Goal: Check status

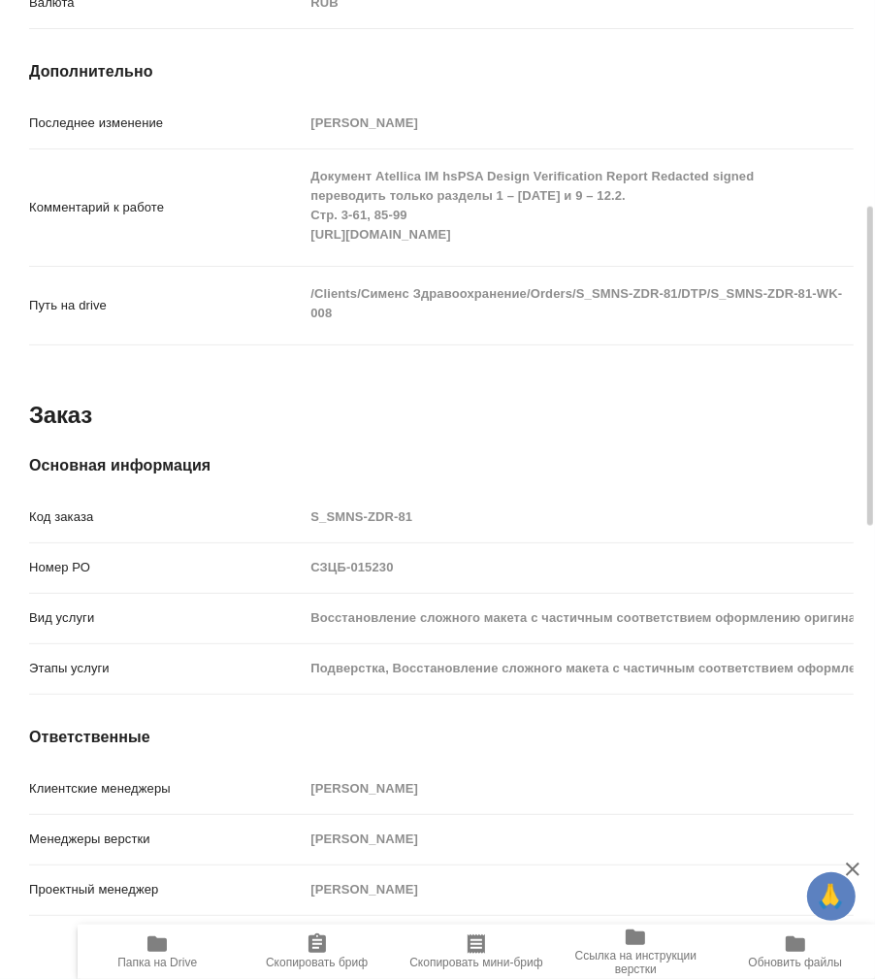
scroll to position [1078, 0]
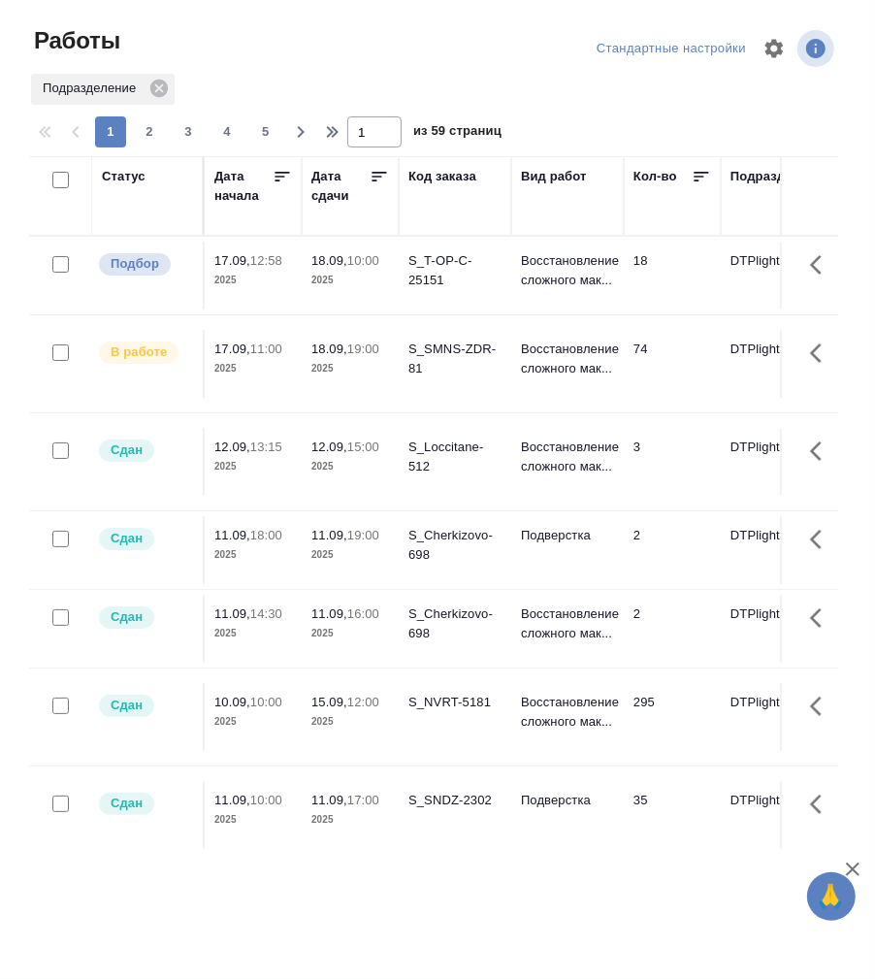
click at [135, 176] on div "Статус" at bounding box center [124, 176] width 44 height 19
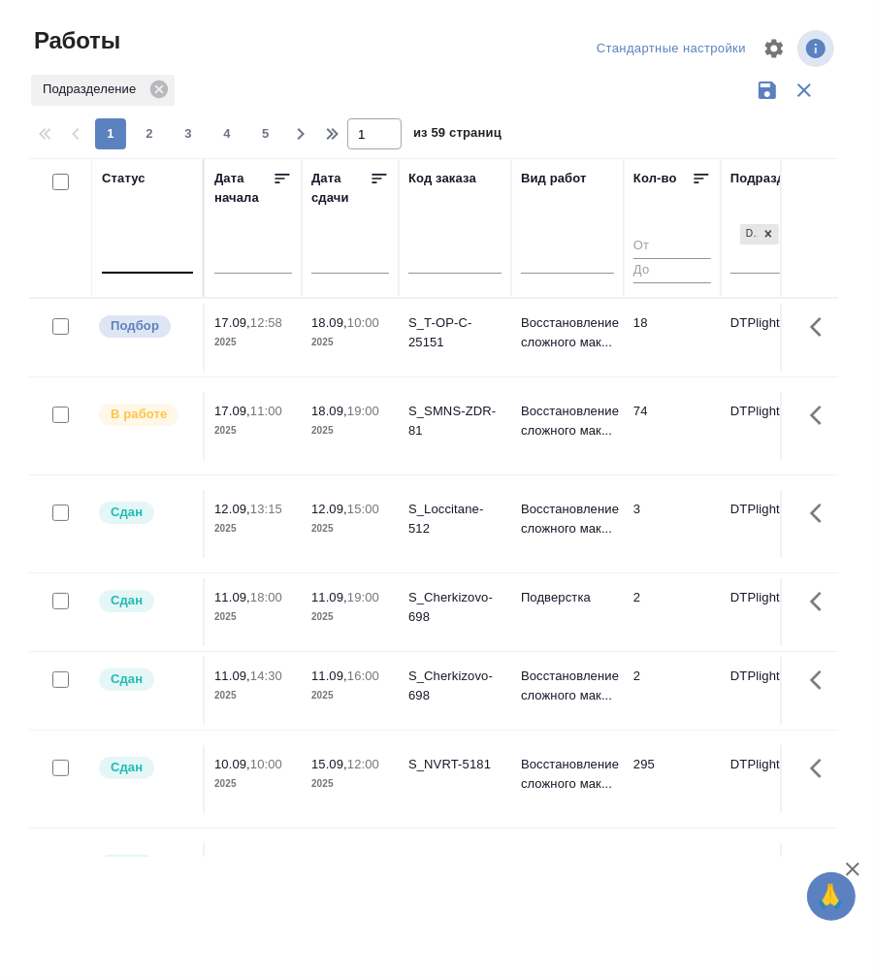
click at [143, 266] on div at bounding box center [147, 254] width 91 height 28
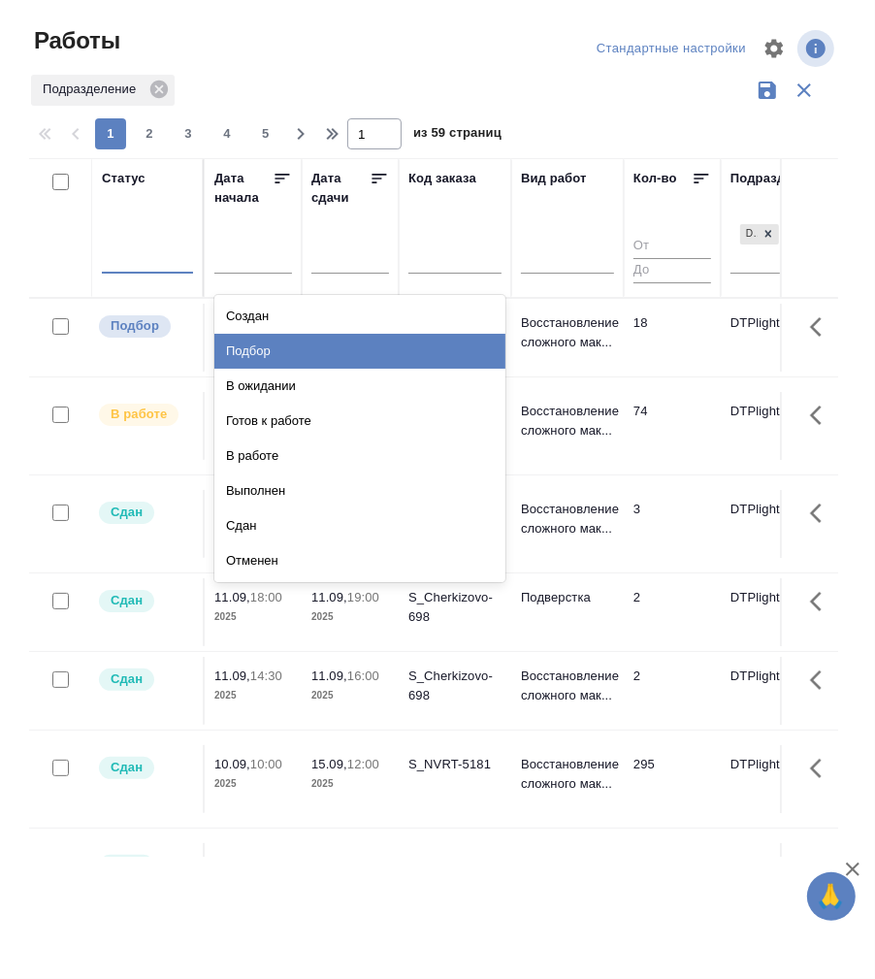
click at [290, 353] on div "Подбор" at bounding box center [359, 351] width 291 height 35
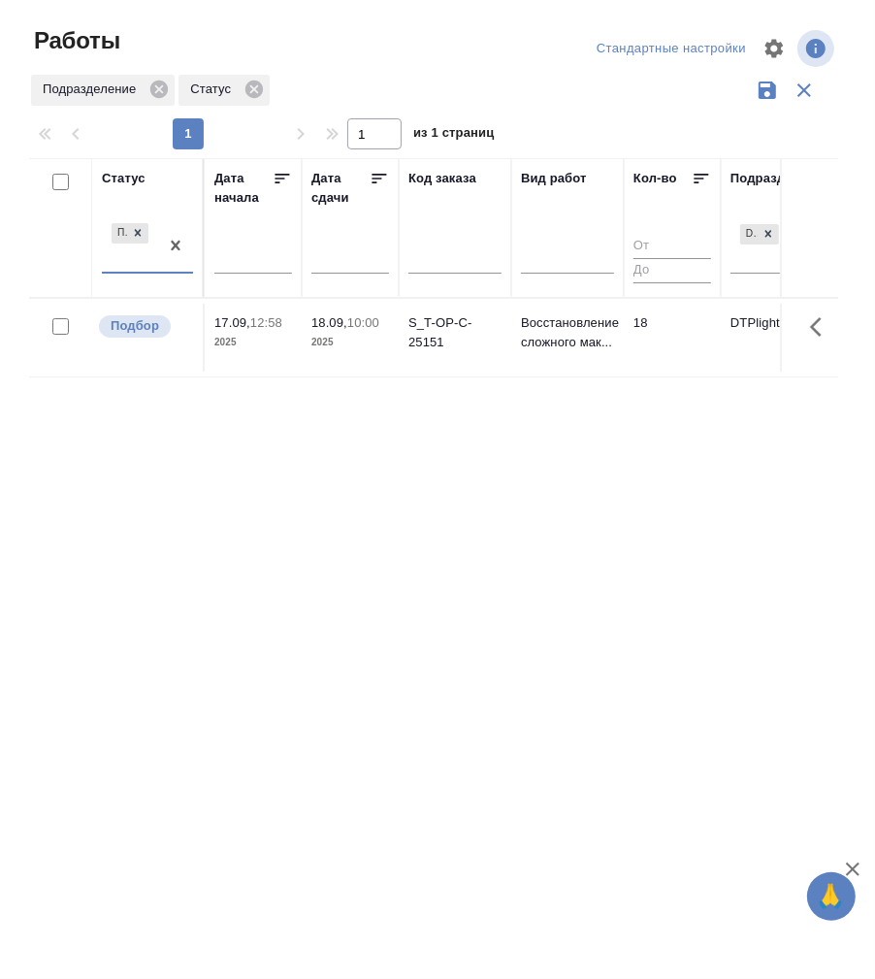
click at [154, 270] on div "Подбор" at bounding box center [130, 245] width 56 height 52
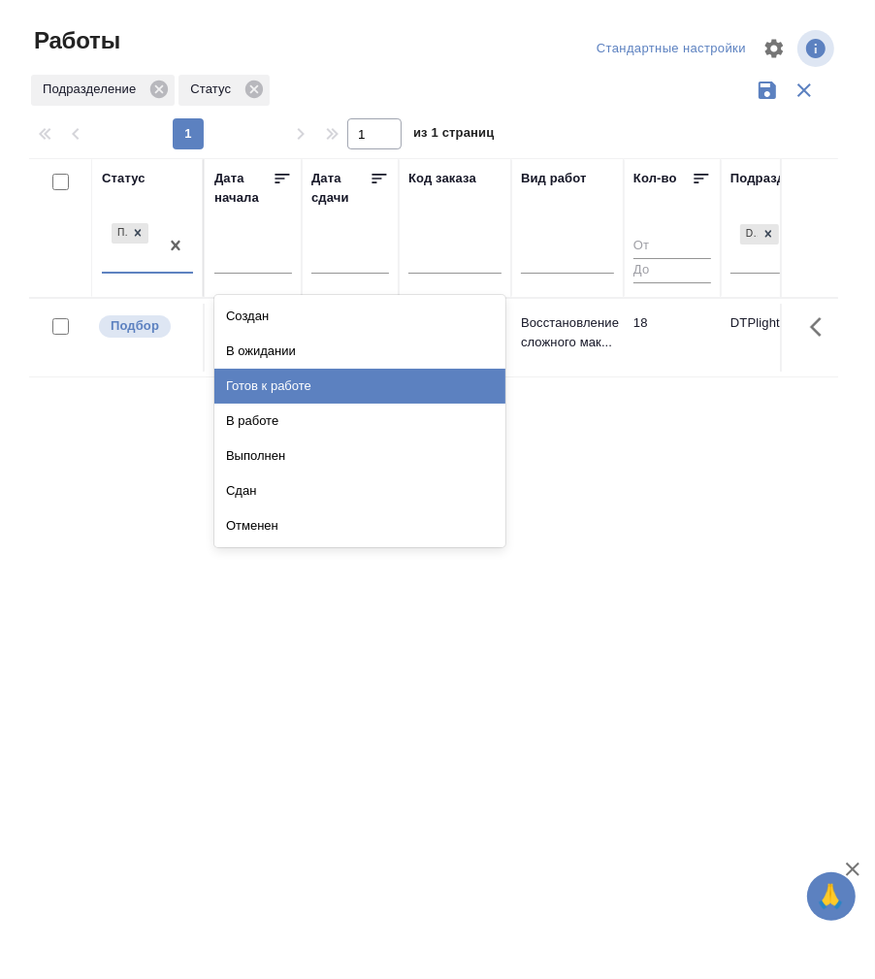
click at [268, 382] on div "Готов к работе" at bounding box center [359, 386] width 291 height 35
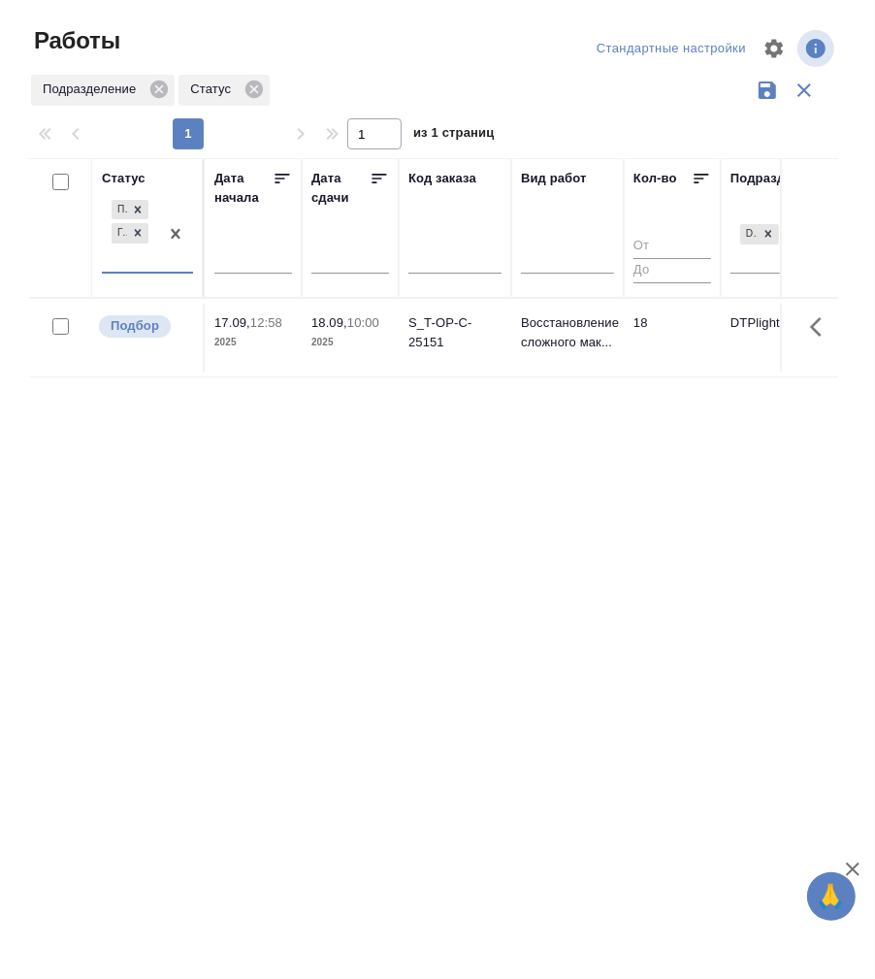
click at [137, 268] on div "Подбор Готов к работе" at bounding box center [130, 234] width 56 height 76
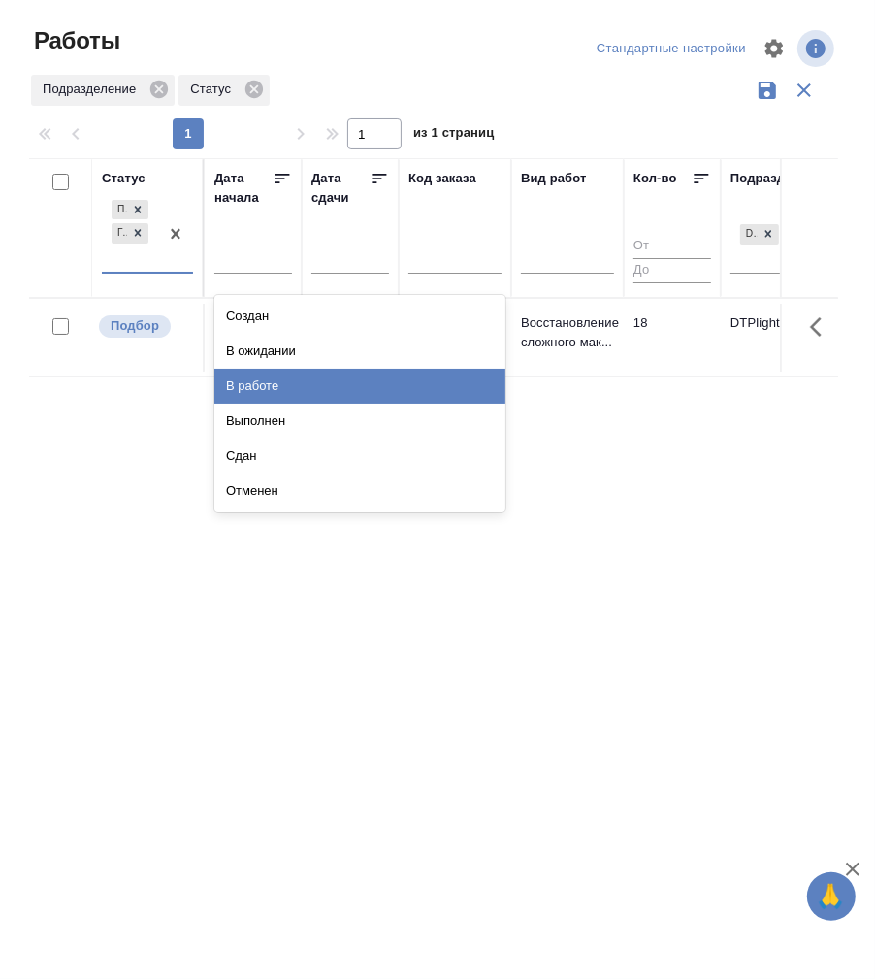
click at [283, 379] on div "В работе" at bounding box center [359, 386] width 291 height 35
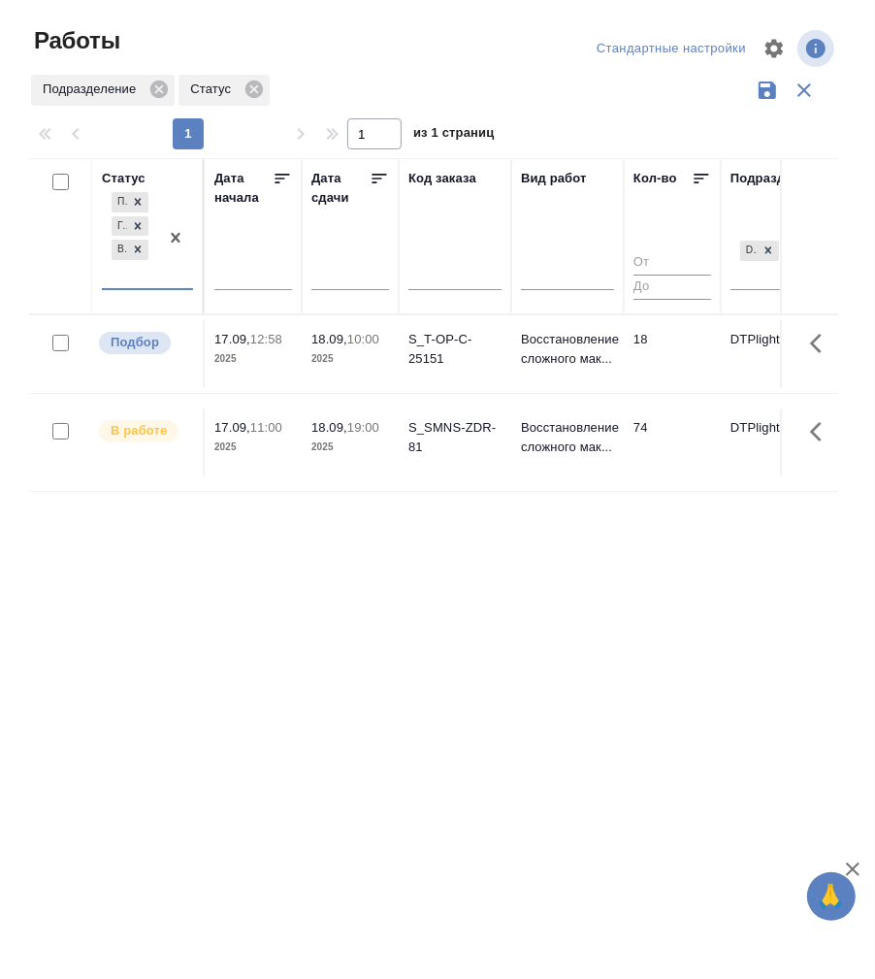
click at [145, 284] on div "Подбор Готов к работе В работе" at bounding box center [130, 238] width 56 height 100
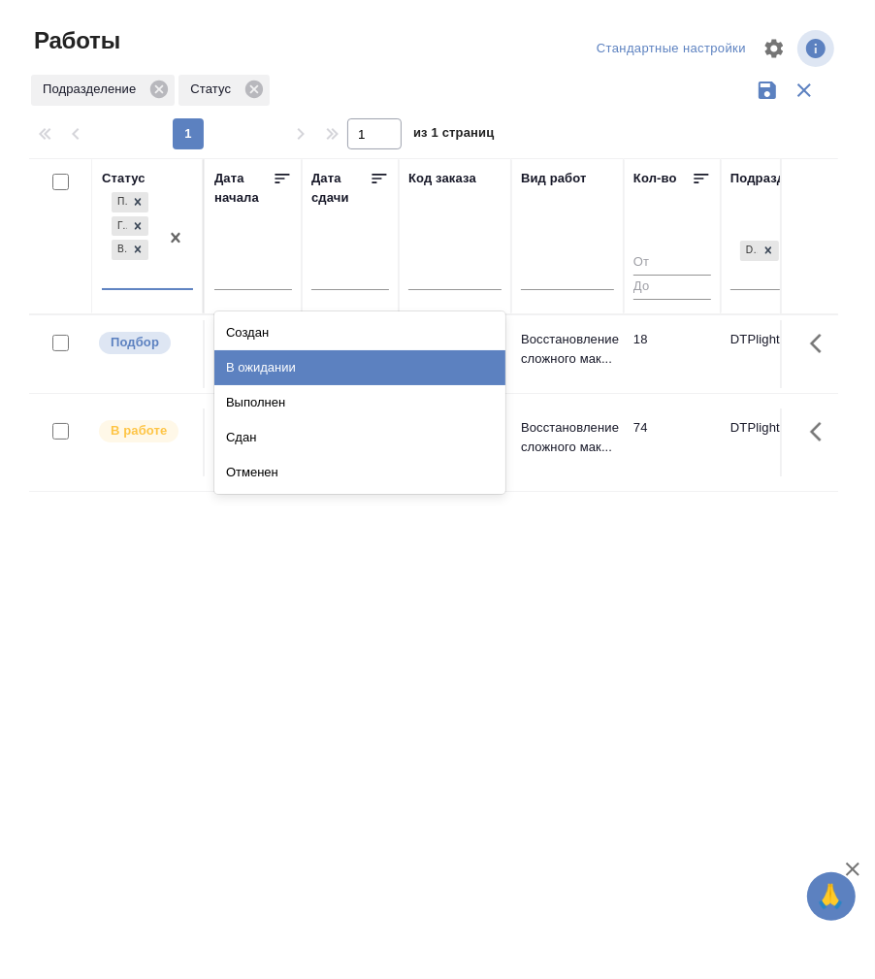
click at [292, 371] on div "В ожидании" at bounding box center [359, 367] width 291 height 35
